Goal: Task Accomplishment & Management: Use online tool/utility

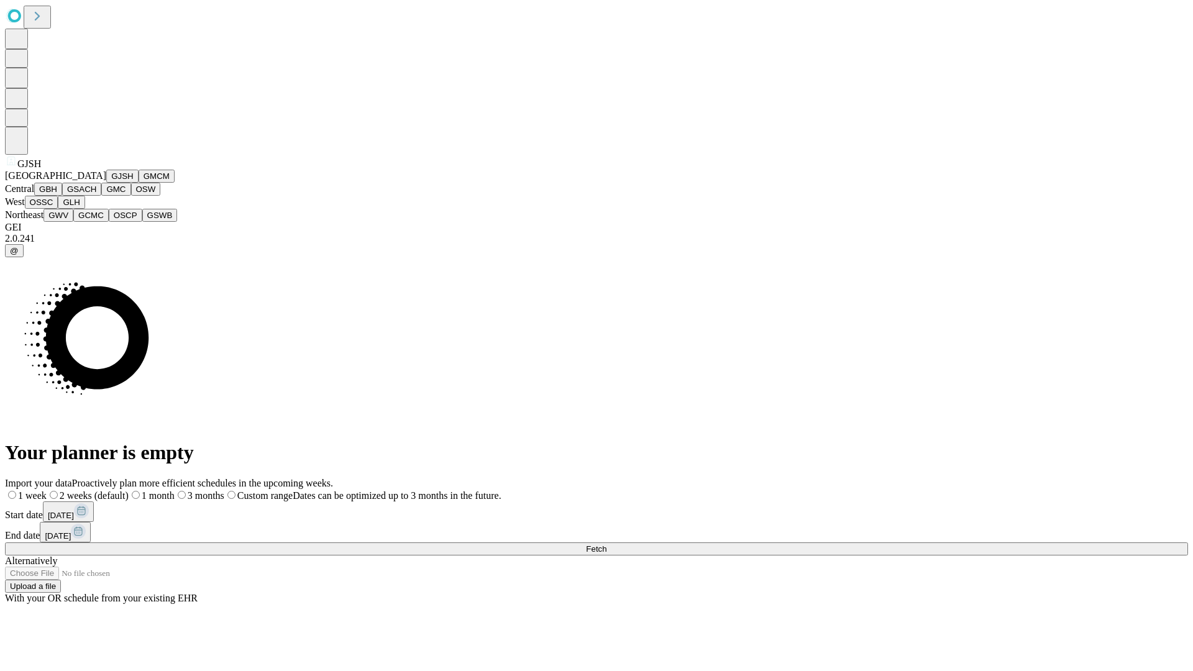
click at [106, 183] on button "GJSH" at bounding box center [122, 176] width 32 height 13
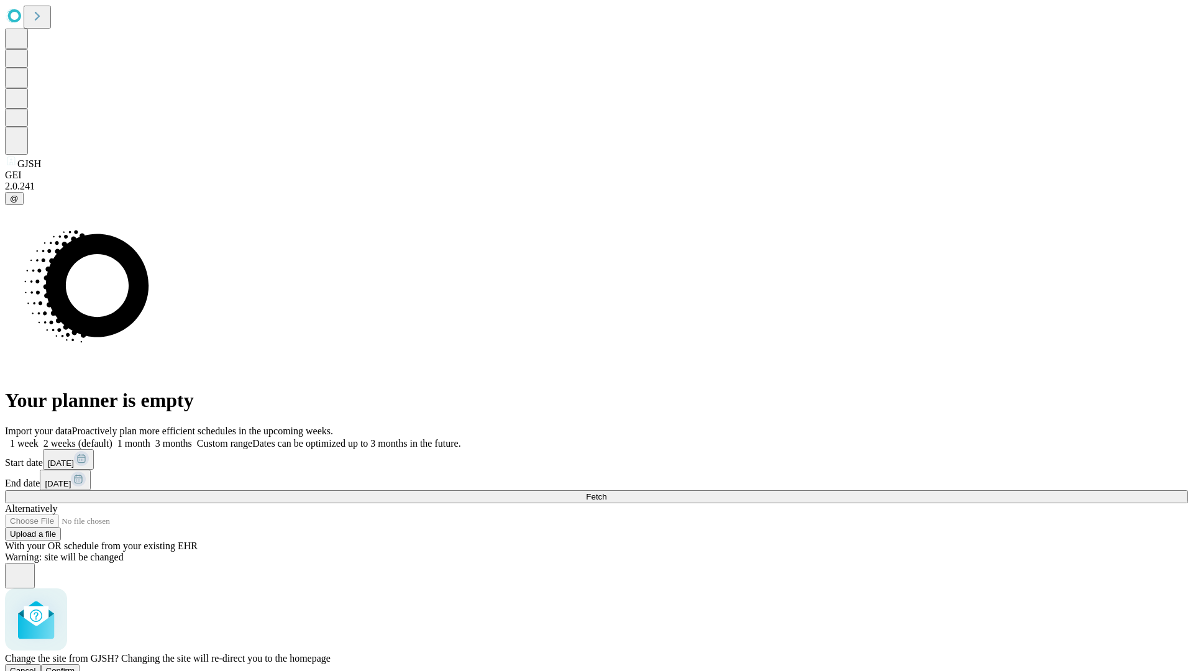
click at [75, 666] on span "Confirm" at bounding box center [60, 670] width 29 height 9
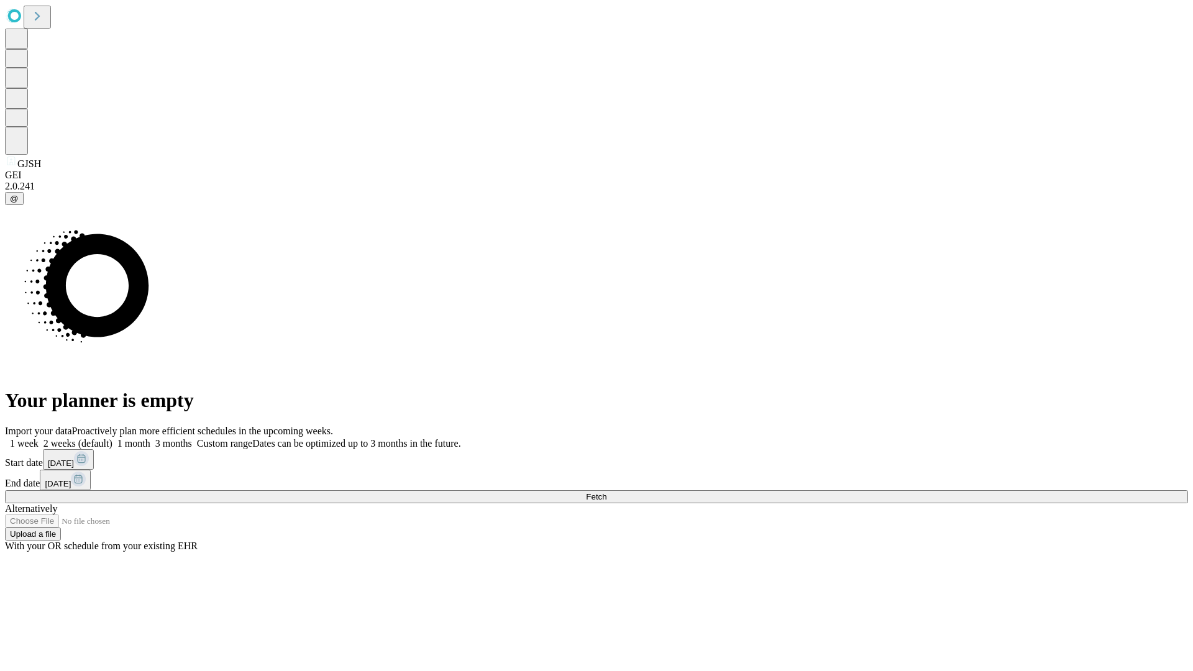
click at [112, 438] on label "2 weeks (default)" at bounding box center [76, 443] width 74 height 11
click at [606, 492] on span "Fetch" at bounding box center [596, 496] width 21 height 9
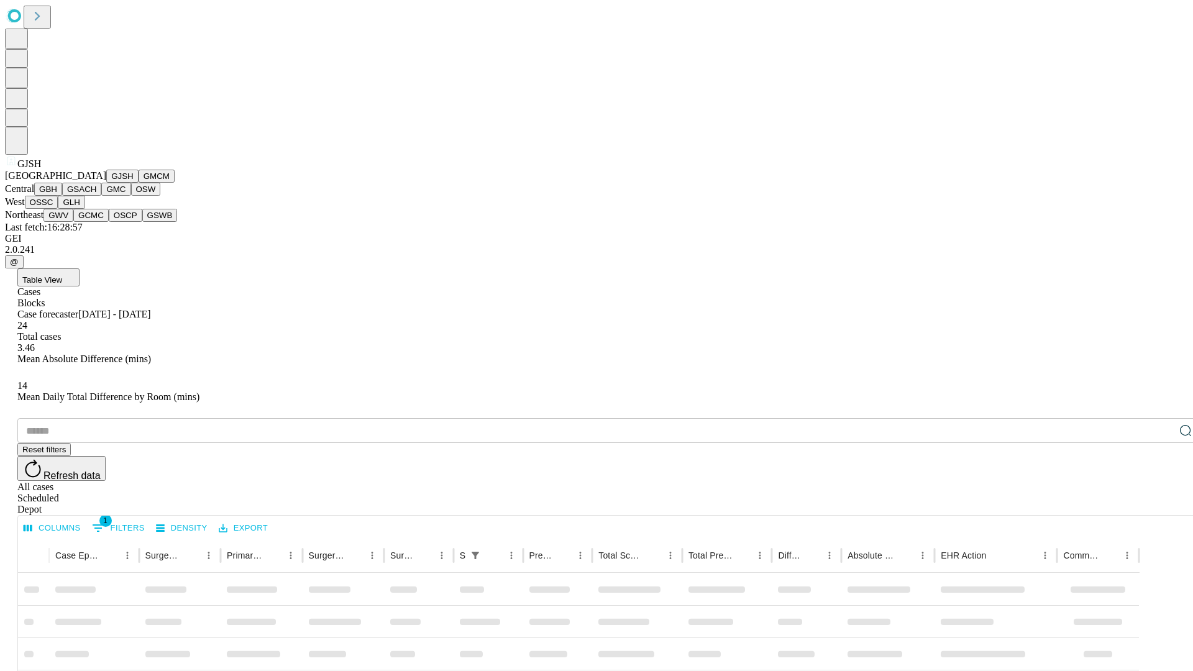
click at [139, 183] on button "GMCM" at bounding box center [157, 176] width 36 height 13
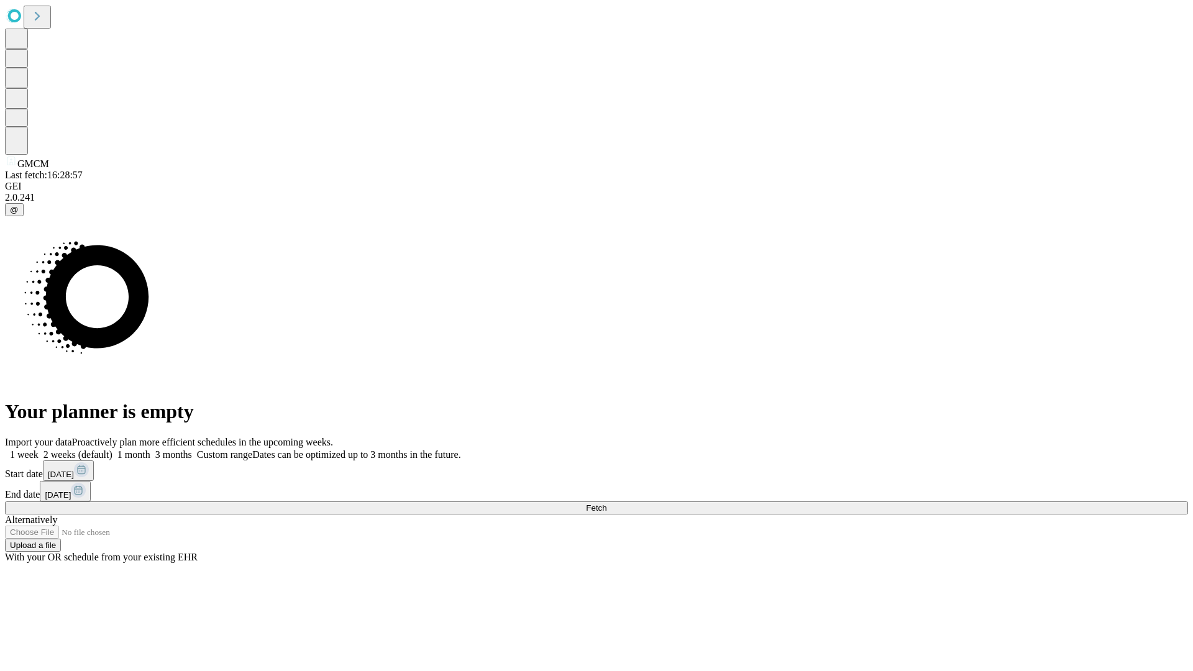
click at [112, 449] on label "2 weeks (default)" at bounding box center [76, 454] width 74 height 11
click at [606, 503] on span "Fetch" at bounding box center [596, 507] width 21 height 9
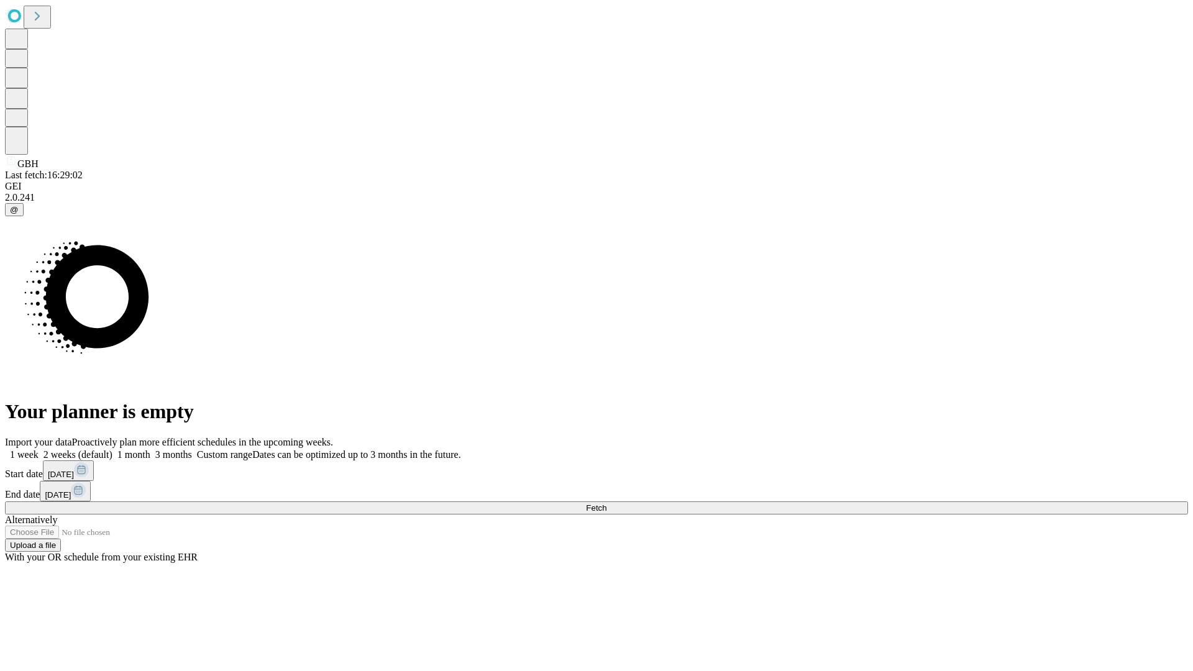
click at [112, 449] on label "2 weeks (default)" at bounding box center [76, 454] width 74 height 11
click at [606, 503] on span "Fetch" at bounding box center [596, 507] width 21 height 9
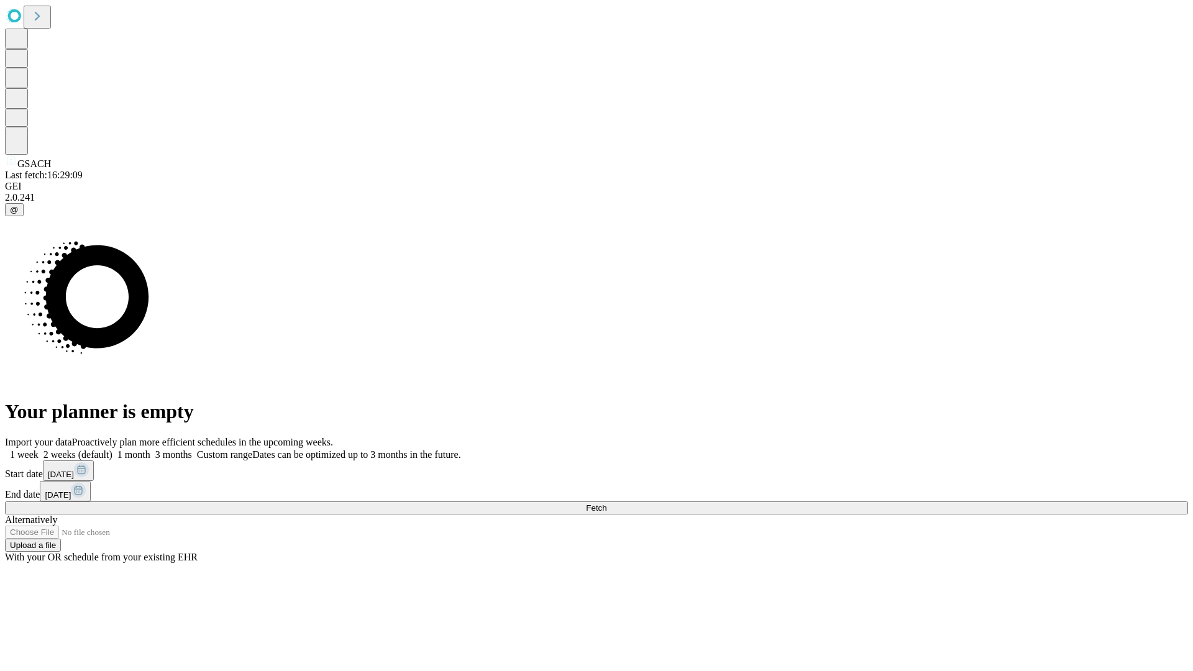
click at [112, 449] on label "2 weeks (default)" at bounding box center [76, 454] width 74 height 11
click at [606, 503] on span "Fetch" at bounding box center [596, 507] width 21 height 9
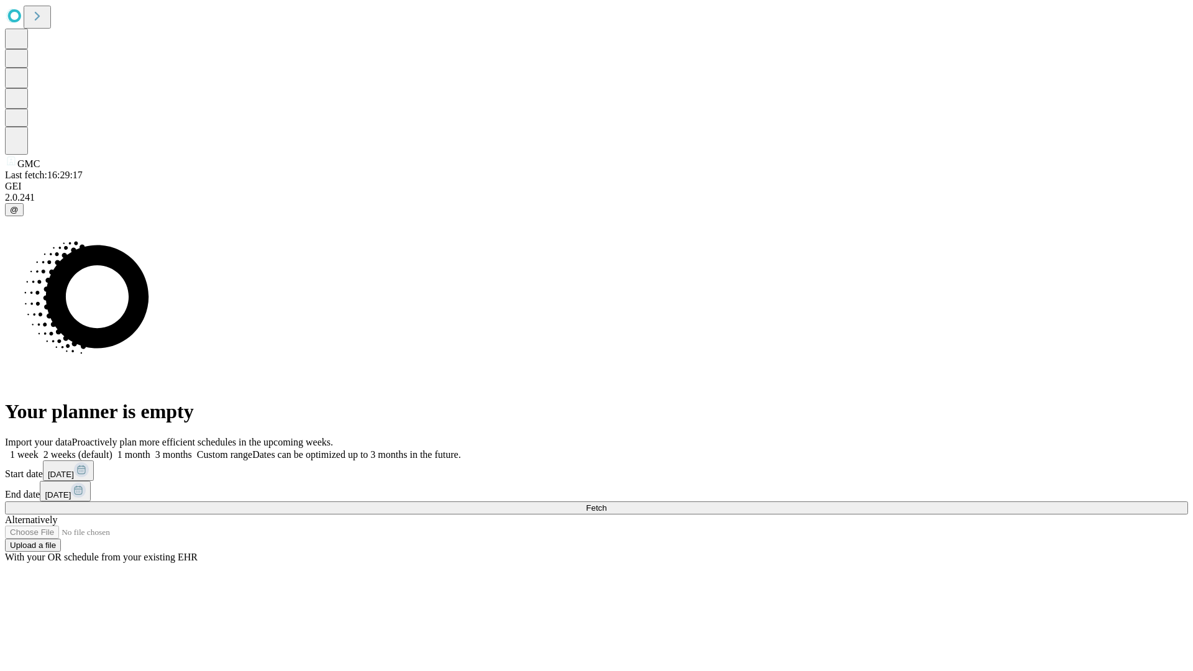
click at [112, 449] on label "2 weeks (default)" at bounding box center [76, 454] width 74 height 11
click at [606, 503] on span "Fetch" at bounding box center [596, 507] width 21 height 9
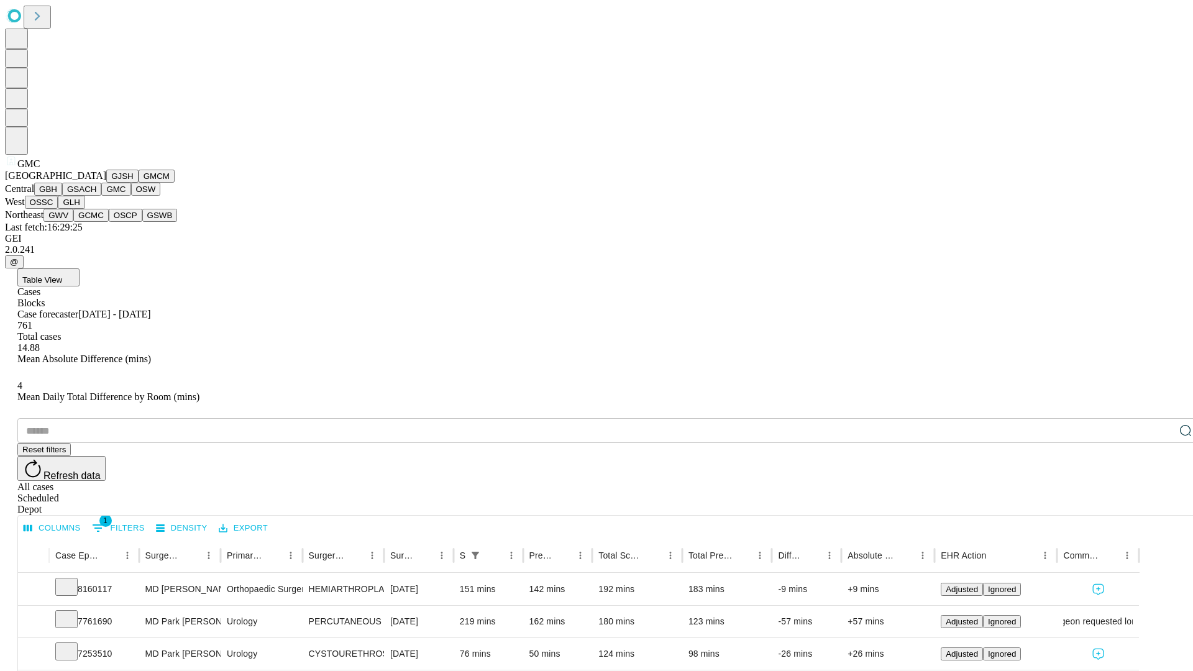
click at [131, 196] on button "OSW" at bounding box center [146, 189] width 30 height 13
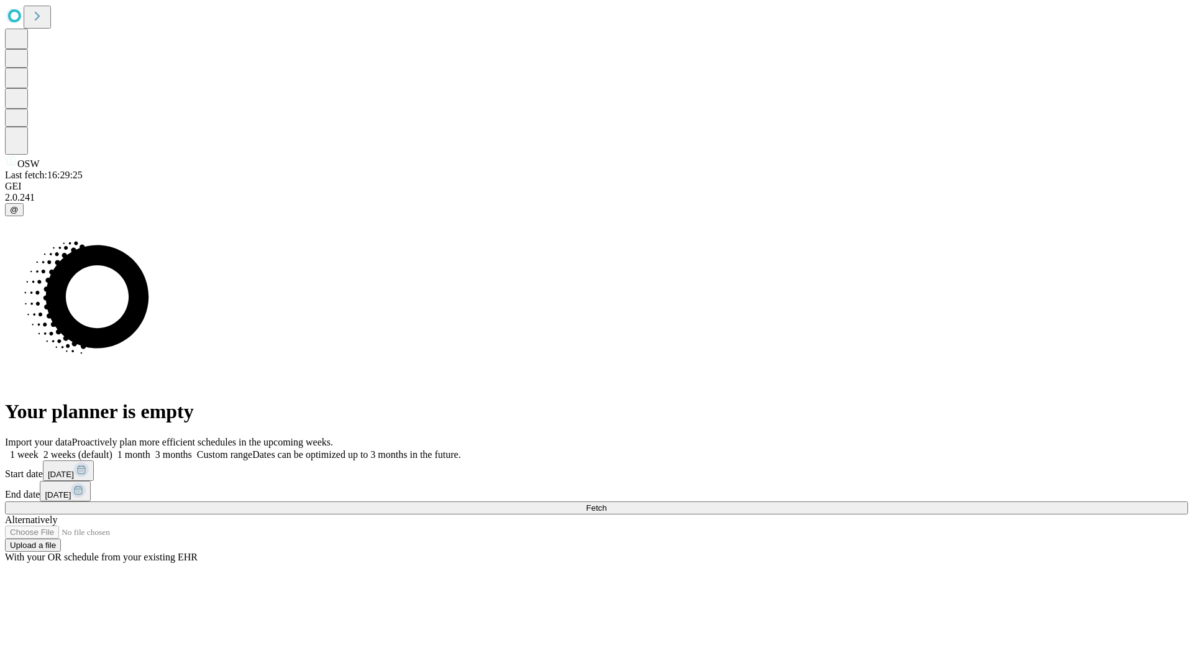
click at [112, 449] on label "2 weeks (default)" at bounding box center [76, 454] width 74 height 11
click at [606, 503] on span "Fetch" at bounding box center [596, 507] width 21 height 9
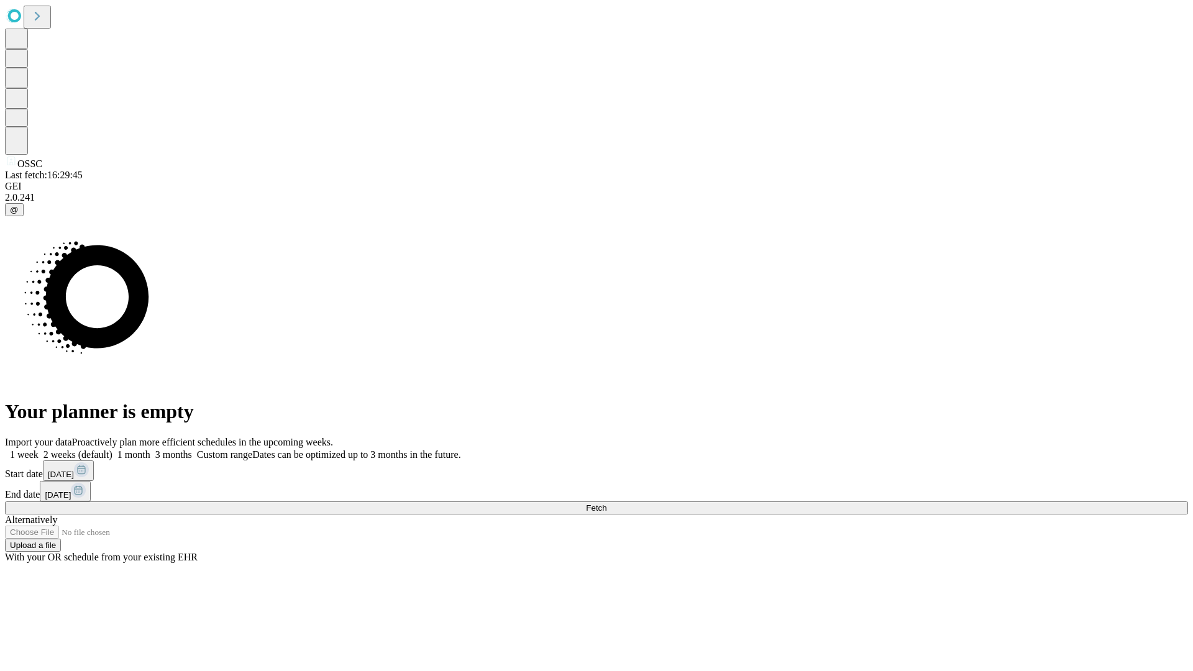
click at [112, 449] on label "2 weeks (default)" at bounding box center [76, 454] width 74 height 11
click at [606, 503] on span "Fetch" at bounding box center [596, 507] width 21 height 9
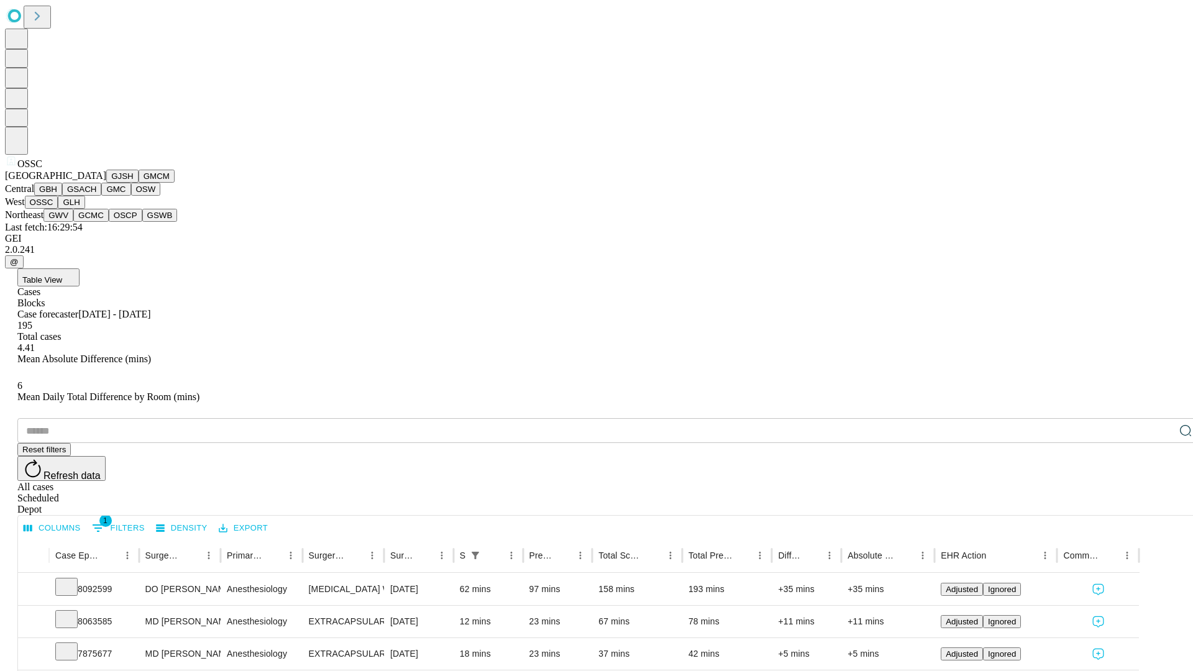
click at [85, 209] on button "GLH" at bounding box center [71, 202] width 27 height 13
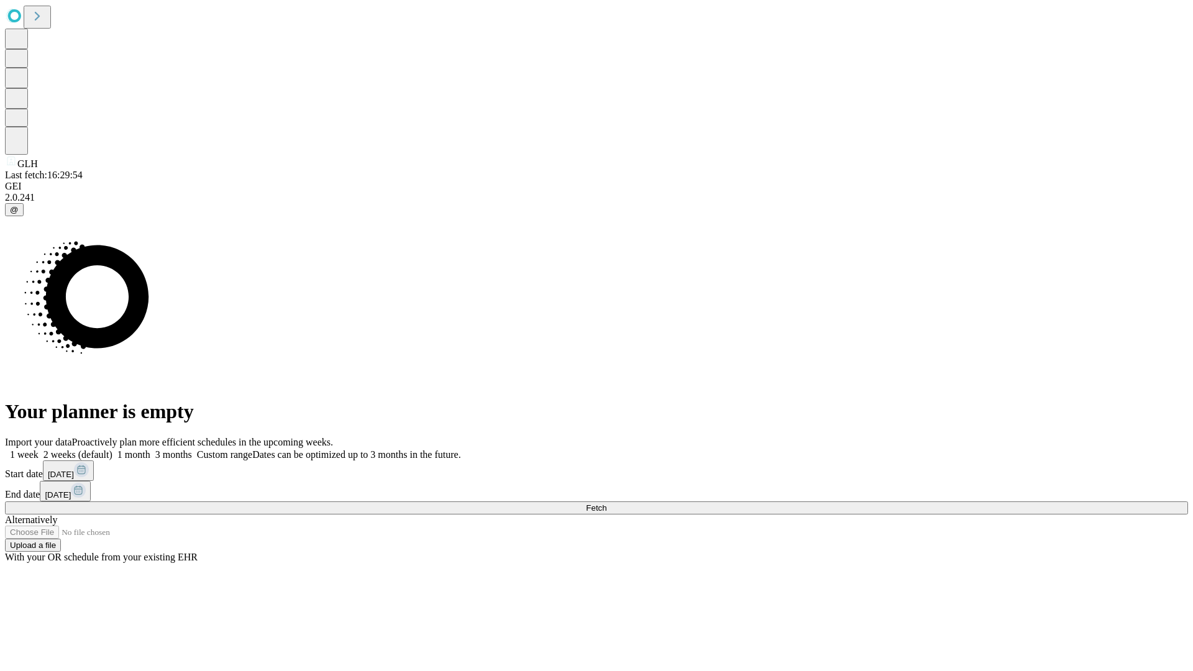
click at [112, 449] on label "2 weeks (default)" at bounding box center [76, 454] width 74 height 11
click at [606, 503] on span "Fetch" at bounding box center [596, 507] width 21 height 9
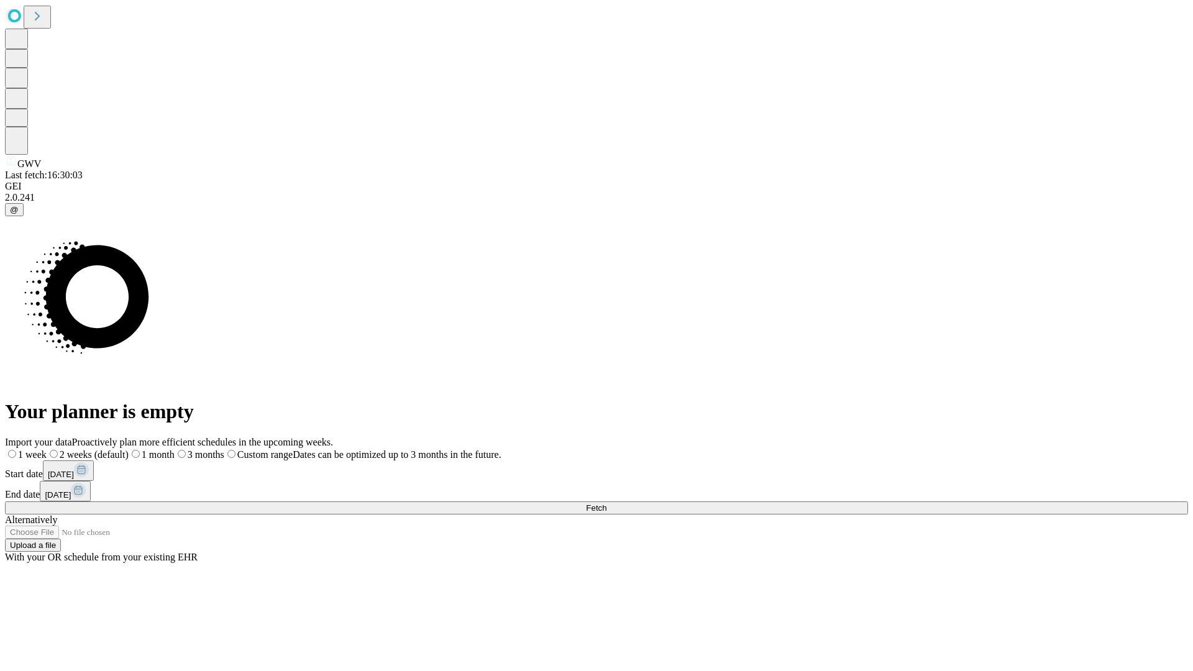
click at [606, 503] on span "Fetch" at bounding box center [596, 507] width 21 height 9
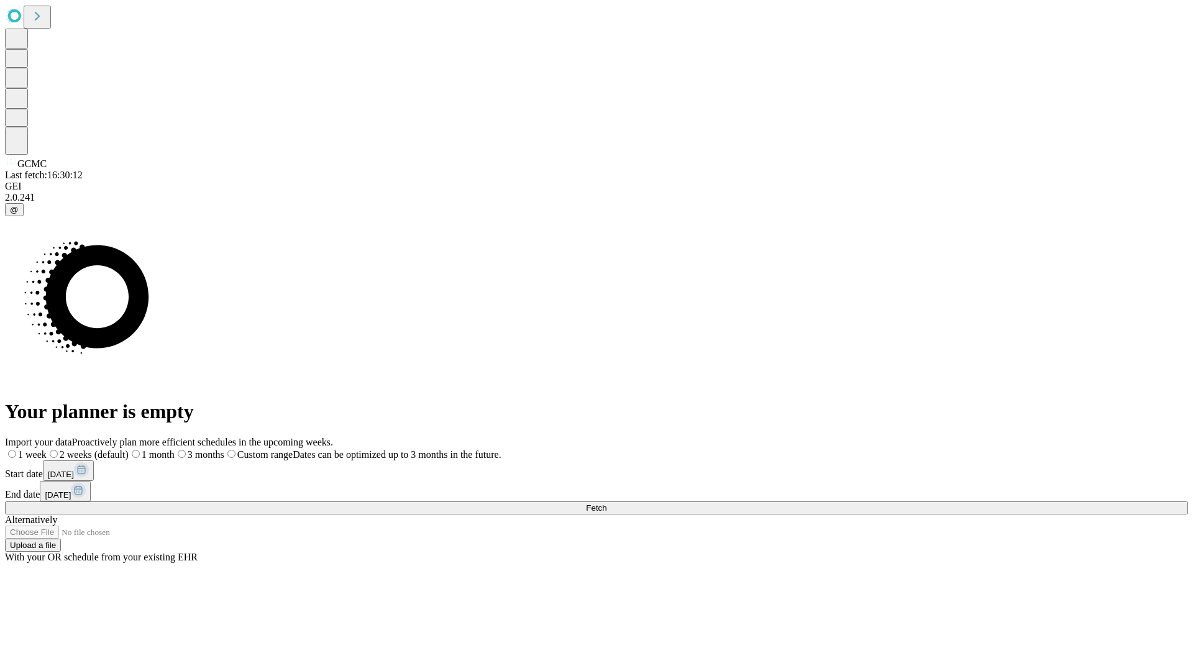
click at [606, 503] on span "Fetch" at bounding box center [596, 507] width 21 height 9
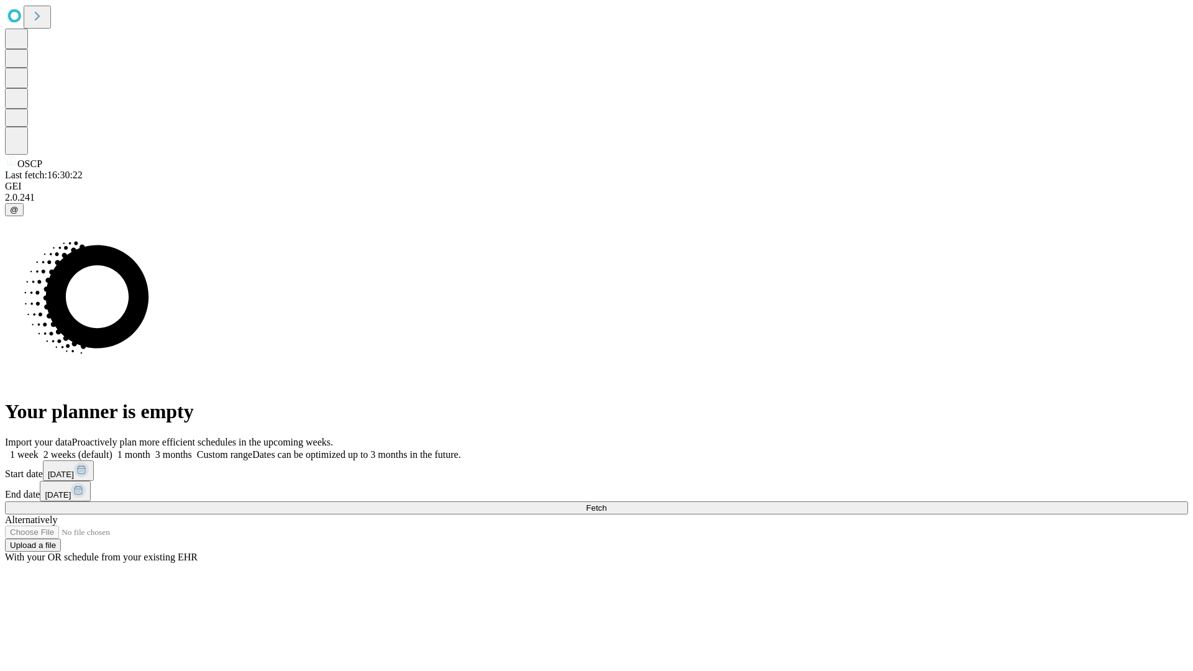
click at [112, 449] on label "2 weeks (default)" at bounding box center [76, 454] width 74 height 11
click at [606, 503] on span "Fetch" at bounding box center [596, 507] width 21 height 9
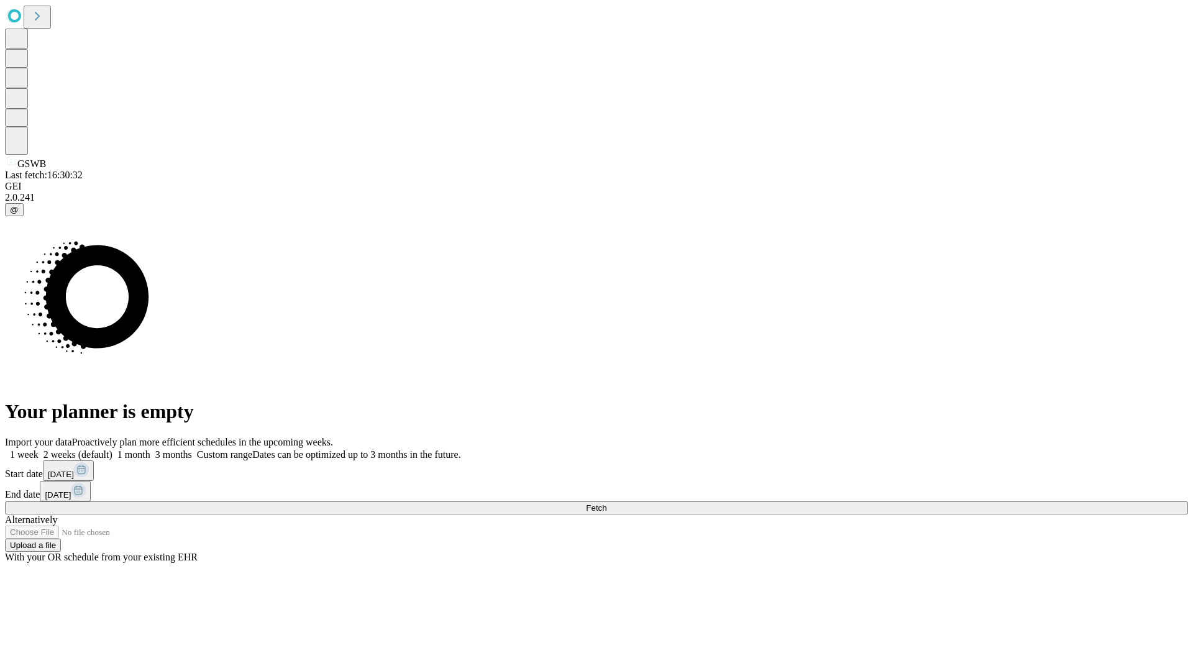
click at [112, 449] on label "2 weeks (default)" at bounding box center [76, 454] width 74 height 11
click at [606, 503] on span "Fetch" at bounding box center [596, 507] width 21 height 9
